Goal: Complete application form

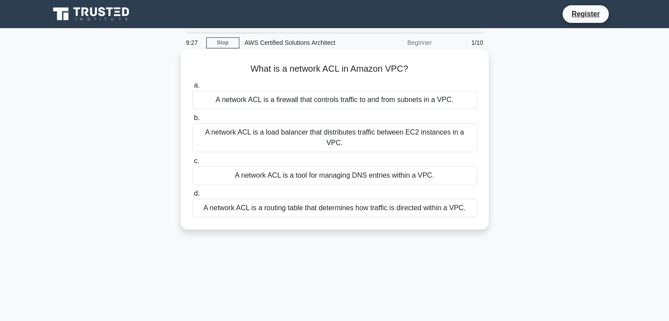
click at [381, 98] on div "A network ACL is a firewall that controls traffic to and from subnets in a VPC." at bounding box center [334, 100] width 285 height 18
click at [192, 88] on input "a. A network ACL is a firewall that controls traffic to and from subnets in a V…" at bounding box center [192, 86] width 0 height 6
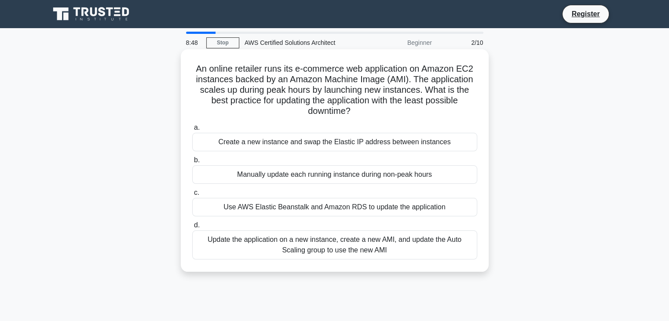
click at [338, 250] on div "Update the application on a new instance, create a new AMI, and update the Auto…" at bounding box center [334, 245] width 285 height 29
click at [192, 228] on input "d. Update the application on a new instance, create a new AMI, and update the A…" at bounding box center [192, 226] width 0 height 6
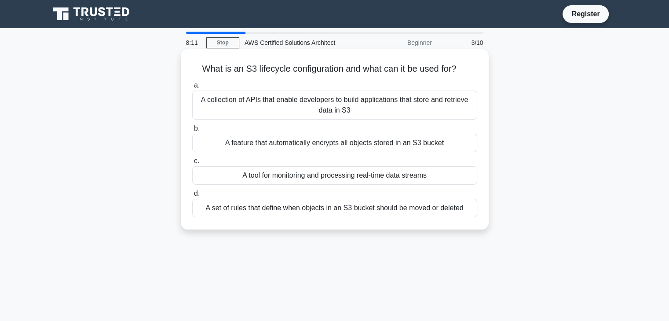
click at [384, 207] on div "A set of rules that define when objects in an S3 bucket should be moved or dele…" at bounding box center [334, 208] width 285 height 18
click at [192, 197] on input "d. A set of rules that define when objects in an S3 bucket should be moved or d…" at bounding box center [192, 194] width 0 height 6
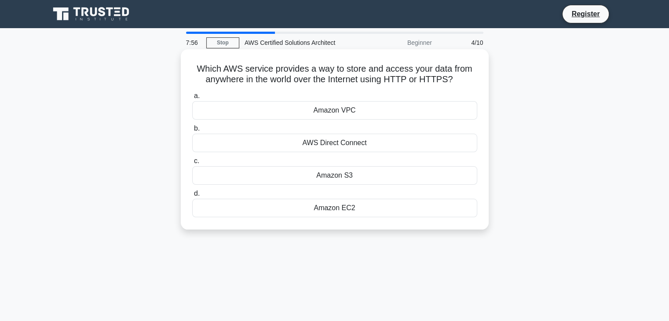
click at [370, 175] on div "Amazon S3" at bounding box center [334, 175] width 285 height 18
click at [192, 164] on input "c. Amazon S3" at bounding box center [192, 161] width 0 height 6
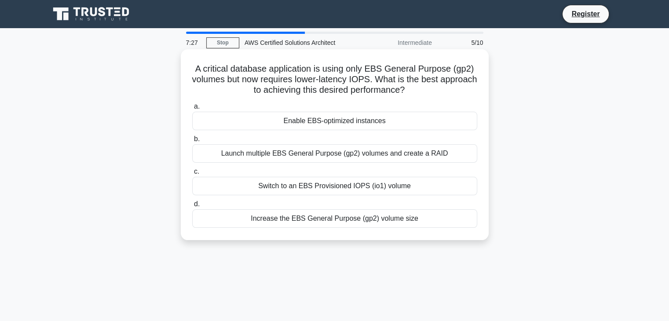
click at [372, 194] on div "Switch to an EBS Provisioned IOPS (io1) volume" at bounding box center [334, 186] width 285 height 18
click at [192, 175] on input "c. Switch to an EBS Provisioned IOPS (io1) volume" at bounding box center [192, 172] width 0 height 6
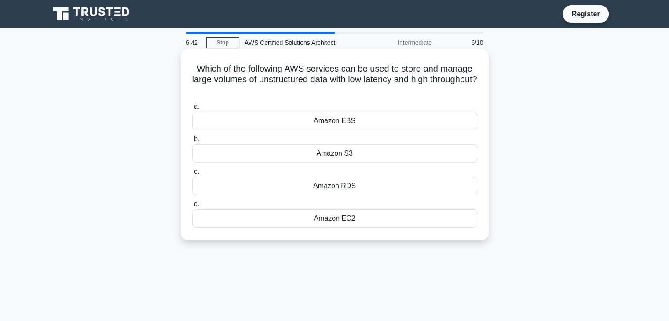
click at [404, 121] on div "Amazon EBS" at bounding box center [334, 121] width 285 height 18
click at [192, 110] on input "a. Amazon EBS" at bounding box center [192, 107] width 0 height 6
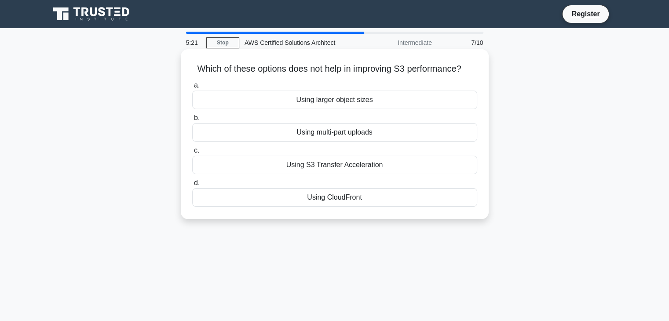
click at [347, 131] on div "Using multi-part uploads" at bounding box center [334, 132] width 285 height 18
click at [192, 121] on input "b. Using multi-part uploads" at bounding box center [192, 118] width 0 height 6
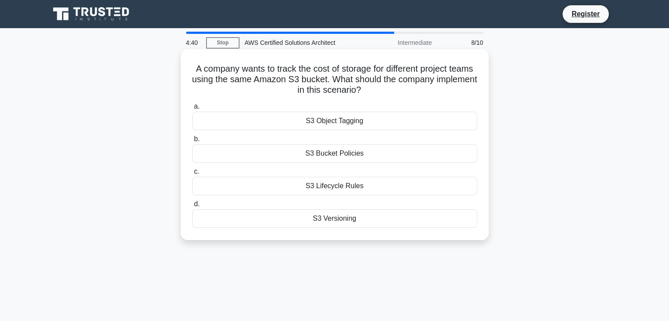
click at [374, 121] on div "S3 Object Tagging" at bounding box center [334, 121] width 285 height 18
click at [192, 110] on input "a. S3 Object Tagging" at bounding box center [192, 107] width 0 height 6
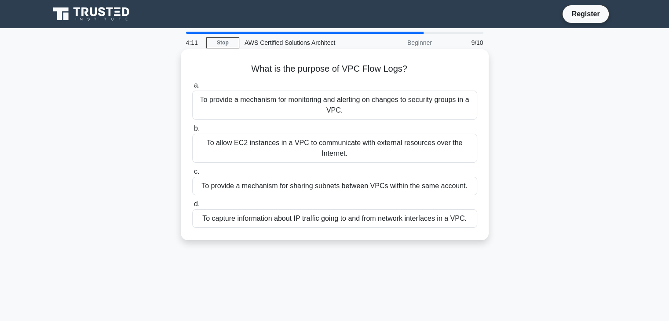
click at [352, 144] on div "To allow EC2 instances in a VPC to communicate with external resources over the…" at bounding box center [334, 148] width 285 height 29
click at [192, 132] on input "b. To allow EC2 instances in a VPC to communicate with external resources over …" at bounding box center [192, 129] width 0 height 6
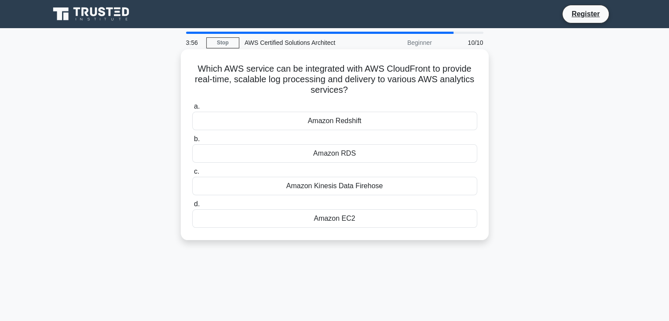
click at [371, 187] on div "Amazon Kinesis Data Firehose" at bounding box center [334, 186] width 285 height 18
click at [192, 175] on input "c. Amazon Kinesis Data Firehose" at bounding box center [192, 172] width 0 height 6
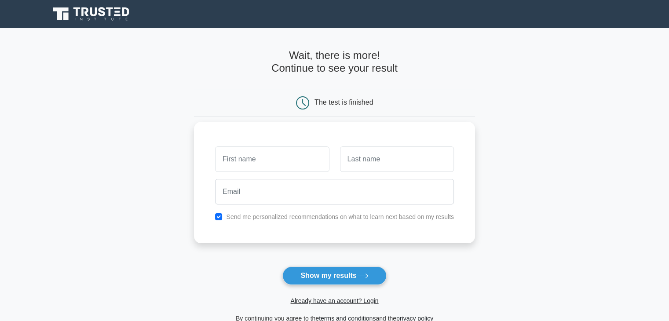
click at [296, 148] on input "text" at bounding box center [272, 159] width 114 height 26
type input "Aryan"
click at [282, 267] on button "Show my results" at bounding box center [334, 276] width 104 height 18
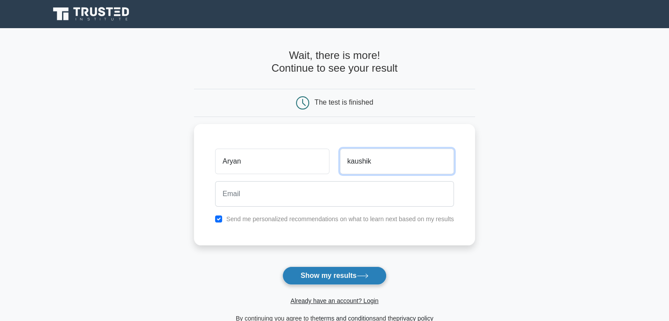
type input "kaushik"
click at [352, 279] on button "Show my results" at bounding box center [334, 276] width 104 height 18
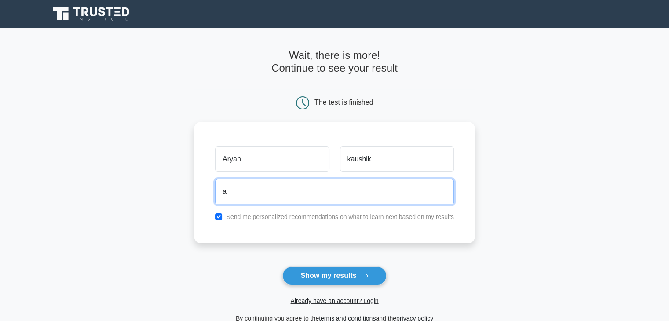
type input "aryankaushik.me@gmail.com"
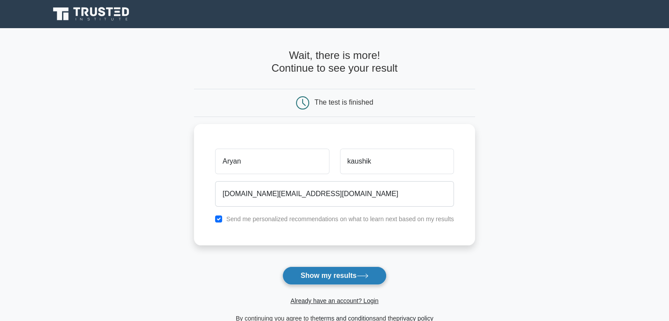
click at [325, 271] on button "Show my results" at bounding box center [334, 276] width 104 height 18
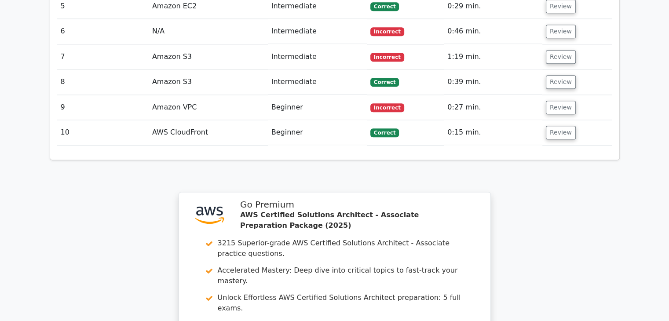
scroll to position [1214, 0]
